Goal: Task Accomplishment & Management: Use online tool/utility

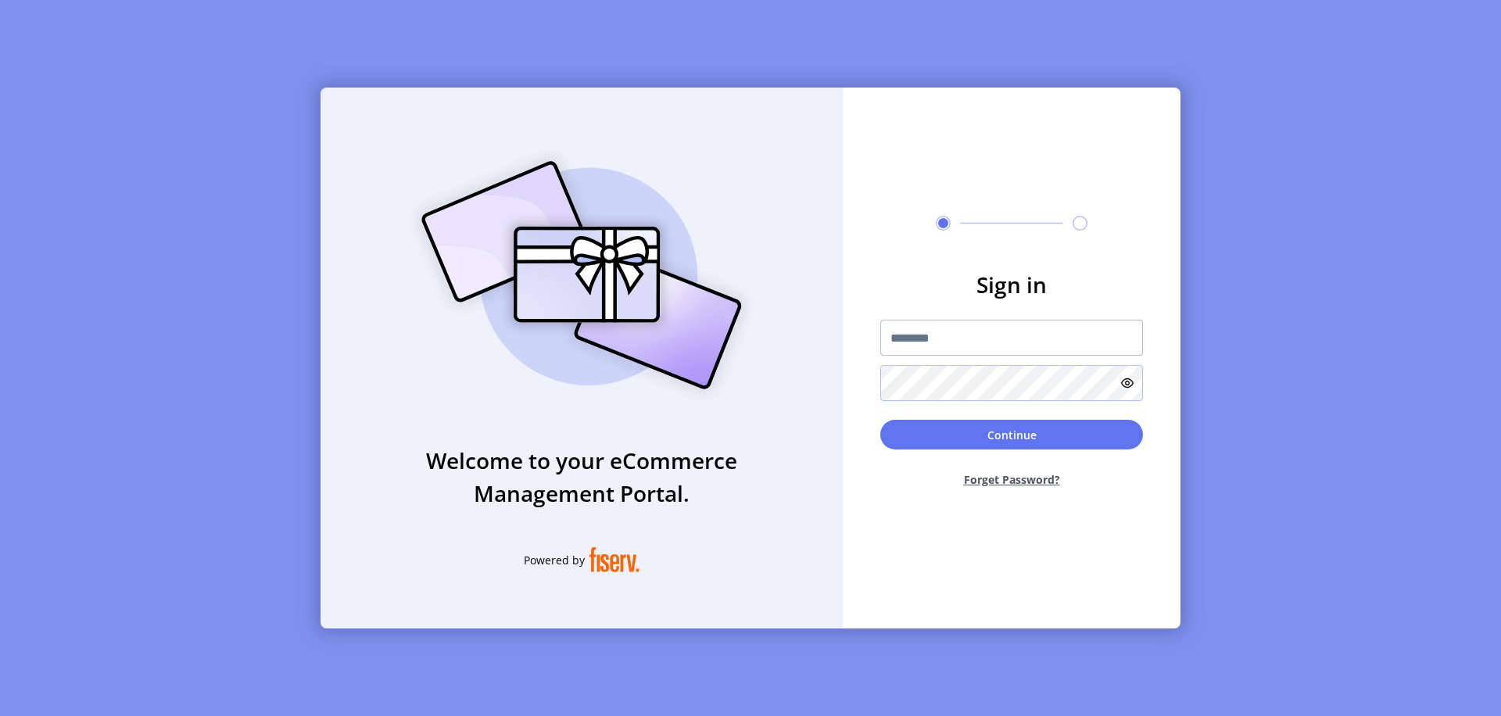
click at [1011, 338] on input "text" at bounding box center [1011, 338] width 263 height 36
type input "*********"
click at [1011, 435] on button "Continue" at bounding box center [1011, 435] width 263 height 30
